Goal: Find specific page/section: Find specific page/section

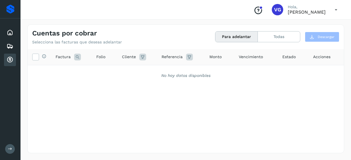
click at [15, 63] on div "Cuentas por cobrar" at bounding box center [10, 60] width 12 height 13
